Goal: Task Accomplishment & Management: Use online tool/utility

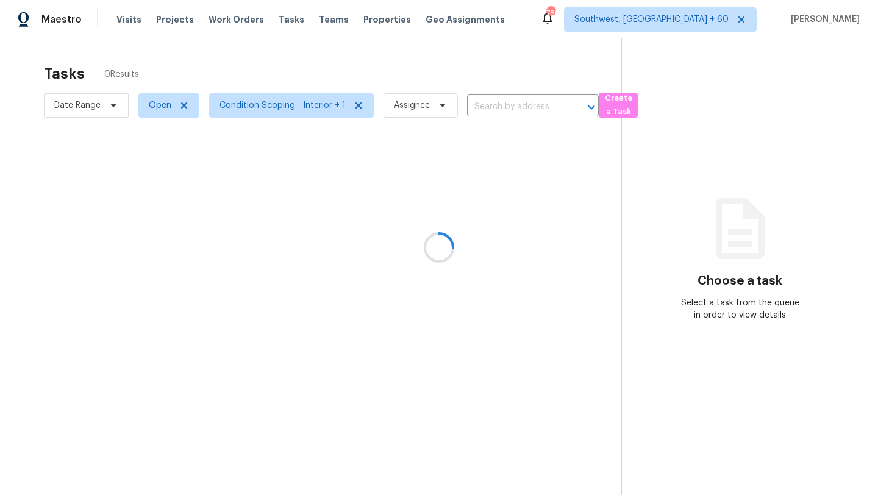
click at [101, 100] on div at bounding box center [439, 247] width 878 height 495
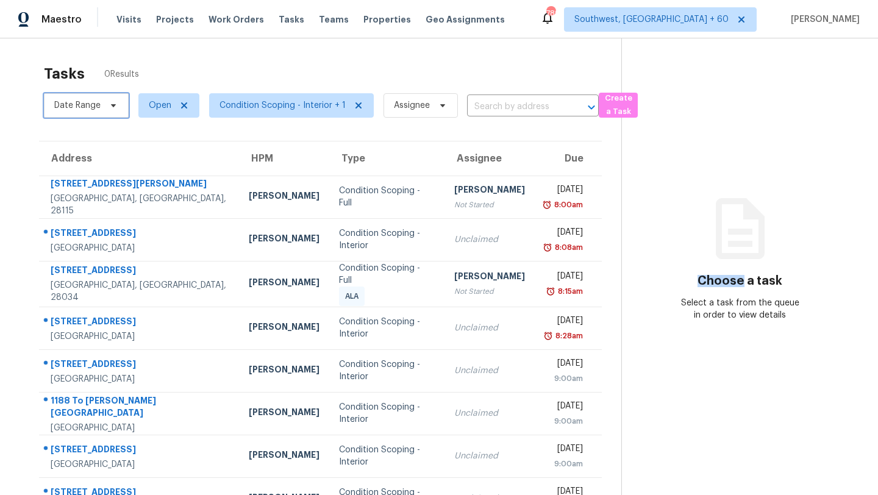
click at [101, 102] on span "Date Range" at bounding box center [86, 105] width 85 height 24
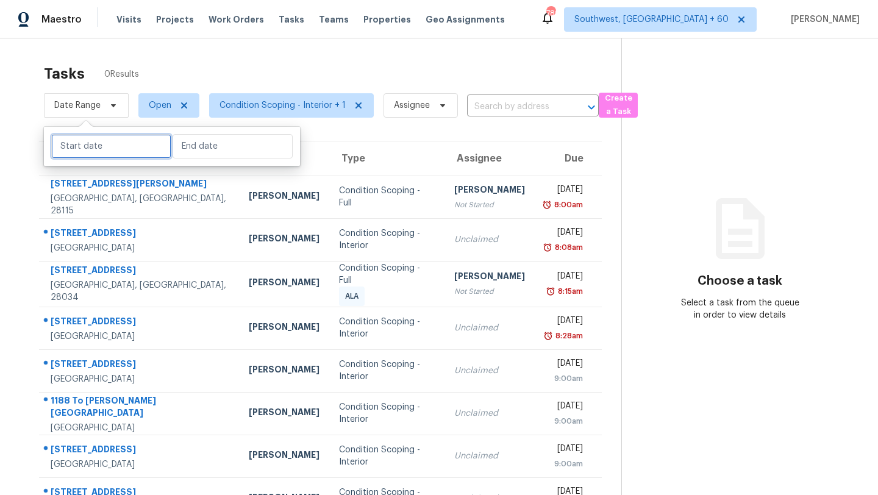
select select "8"
select select "2025"
select select "9"
select select "2025"
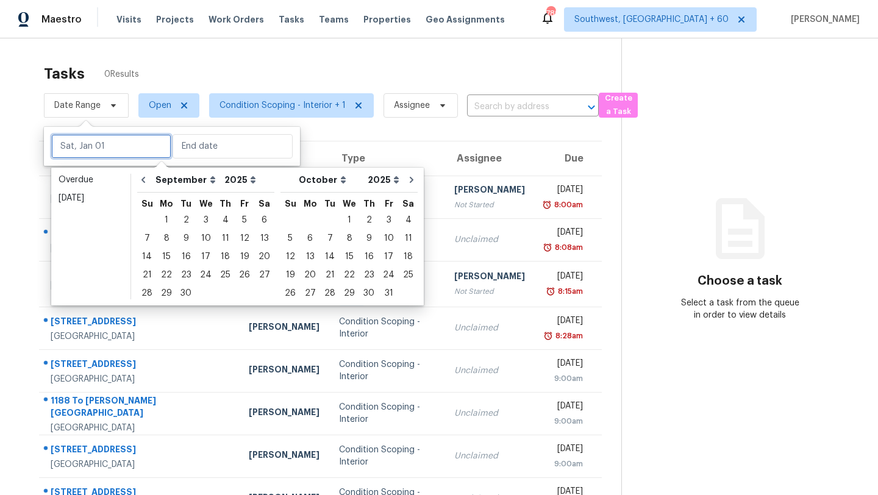
click at [100, 149] on input "text" at bounding box center [111, 146] width 120 height 24
click at [207, 220] on div "3" at bounding box center [206, 220] width 20 height 17
type input "[DATE]"
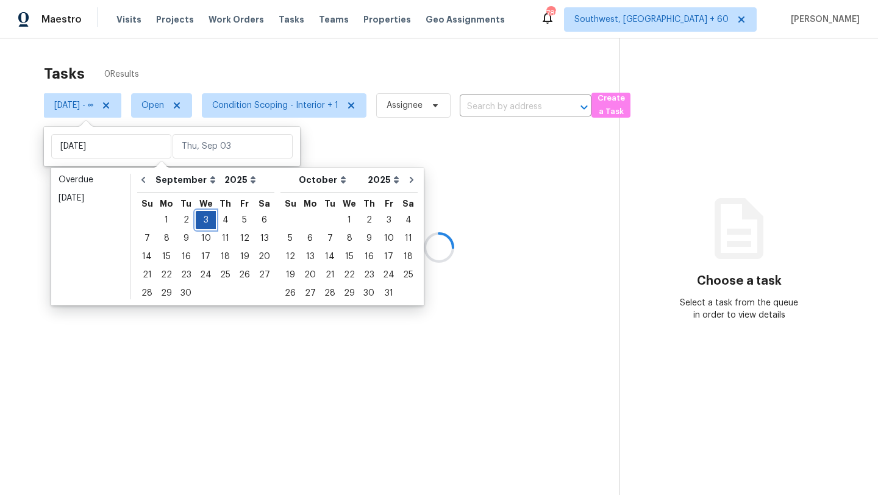
click at [207, 220] on div "3" at bounding box center [206, 220] width 20 height 17
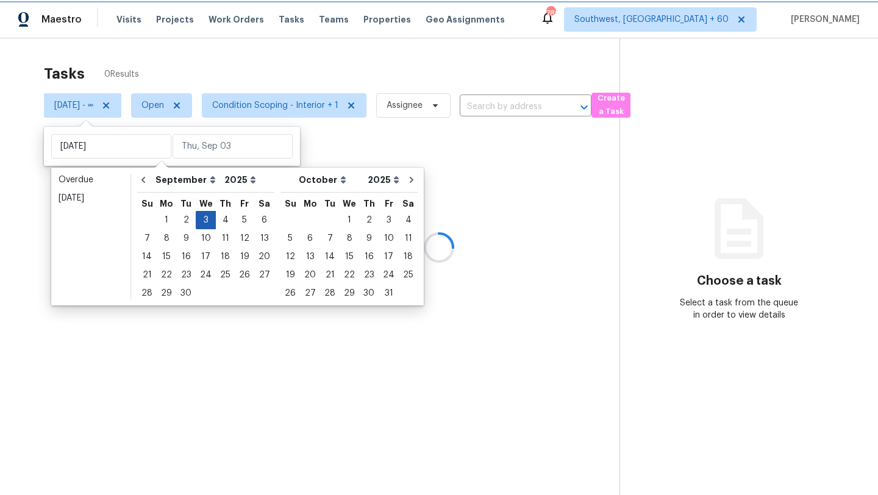
type input "[DATE]"
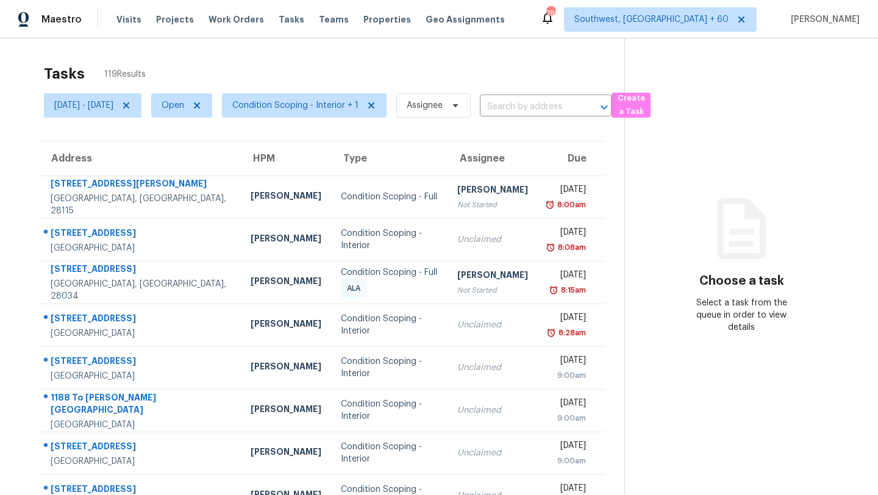
click at [286, 65] on div "Tasks 119 Results" at bounding box center [334, 74] width 580 height 32
click at [306, 94] on span "Condition Scoping - Interior + 1" at bounding box center [304, 105] width 165 height 24
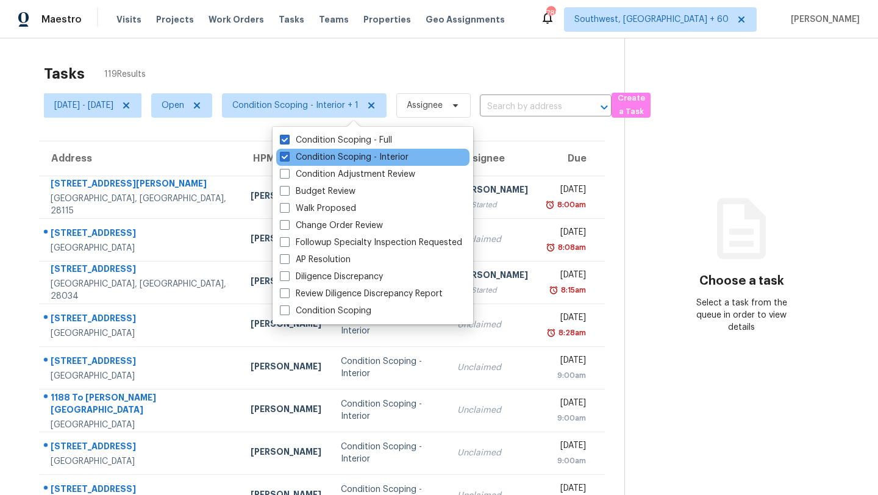
click at [318, 150] on div "Condition Scoping - Interior" at bounding box center [372, 157] width 193 height 17
click at [318, 157] on label "Condition Scoping - Interior" at bounding box center [344, 157] width 129 height 12
click at [288, 157] on input "Condition Scoping - Interior" at bounding box center [284, 155] width 8 height 8
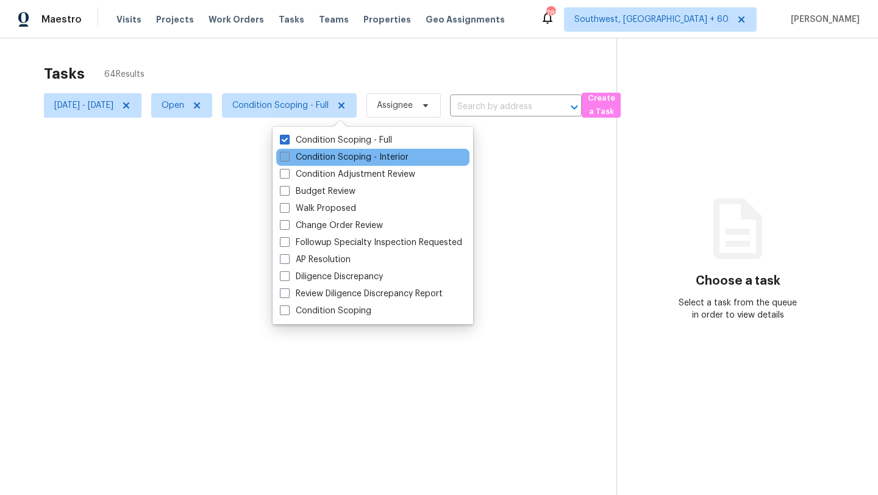
click at [318, 157] on label "Condition Scoping - Interior" at bounding box center [344, 157] width 129 height 12
click at [288, 157] on input "Condition Scoping - Interior" at bounding box center [284, 155] width 8 height 8
checkbox input "true"
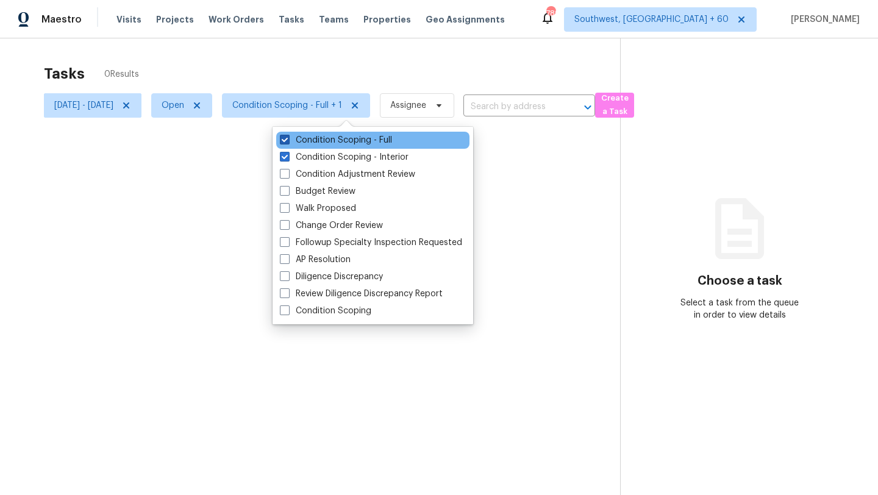
click at [323, 141] on label "Condition Scoping - Full" at bounding box center [336, 140] width 112 height 12
click at [288, 141] on input "Condition Scoping - Full" at bounding box center [284, 138] width 8 height 8
click at [323, 141] on label "Condition Scoping - Full" at bounding box center [336, 140] width 112 height 12
click at [288, 141] on input "Condition Scoping - Full" at bounding box center [284, 138] width 8 height 8
checkbox input "true"
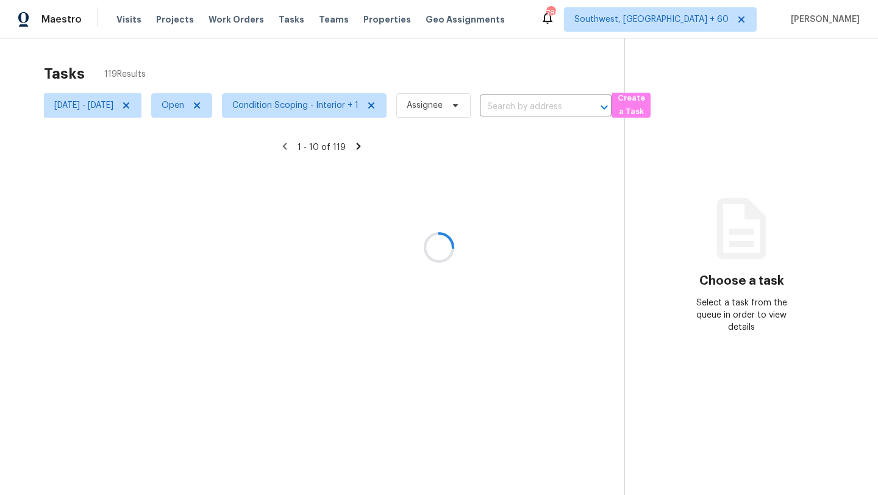
click at [350, 60] on div at bounding box center [439, 247] width 878 height 495
